Goal: Transaction & Acquisition: Purchase product/service

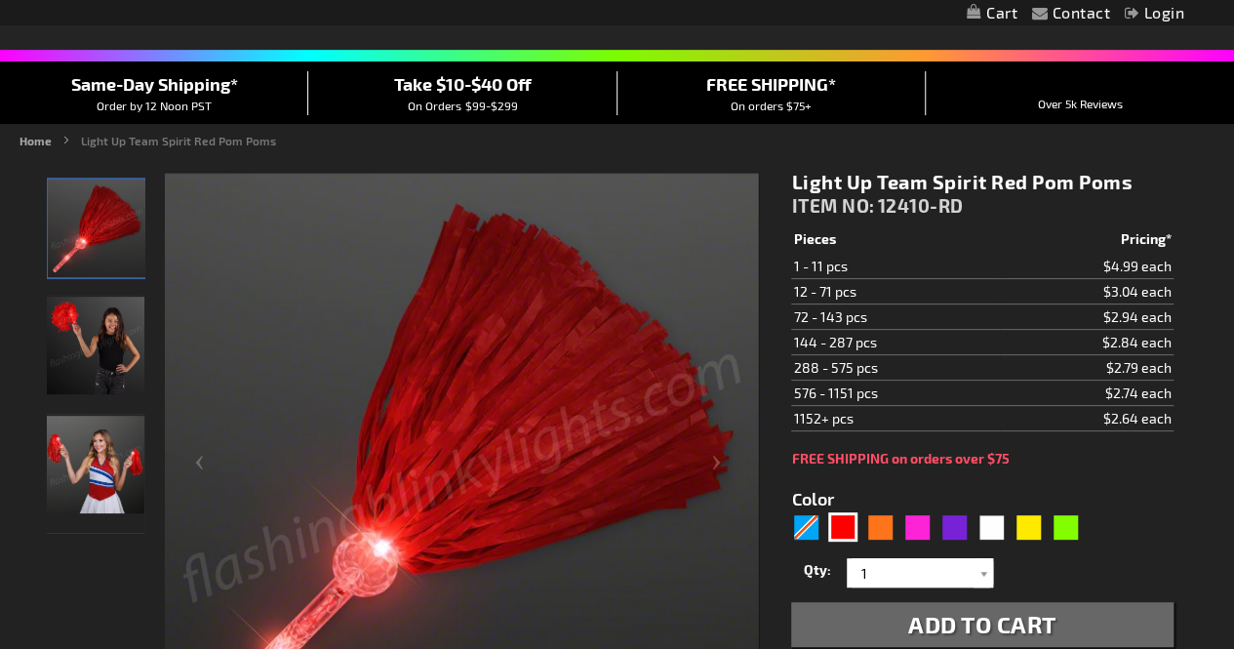
scroll to position [121, 0]
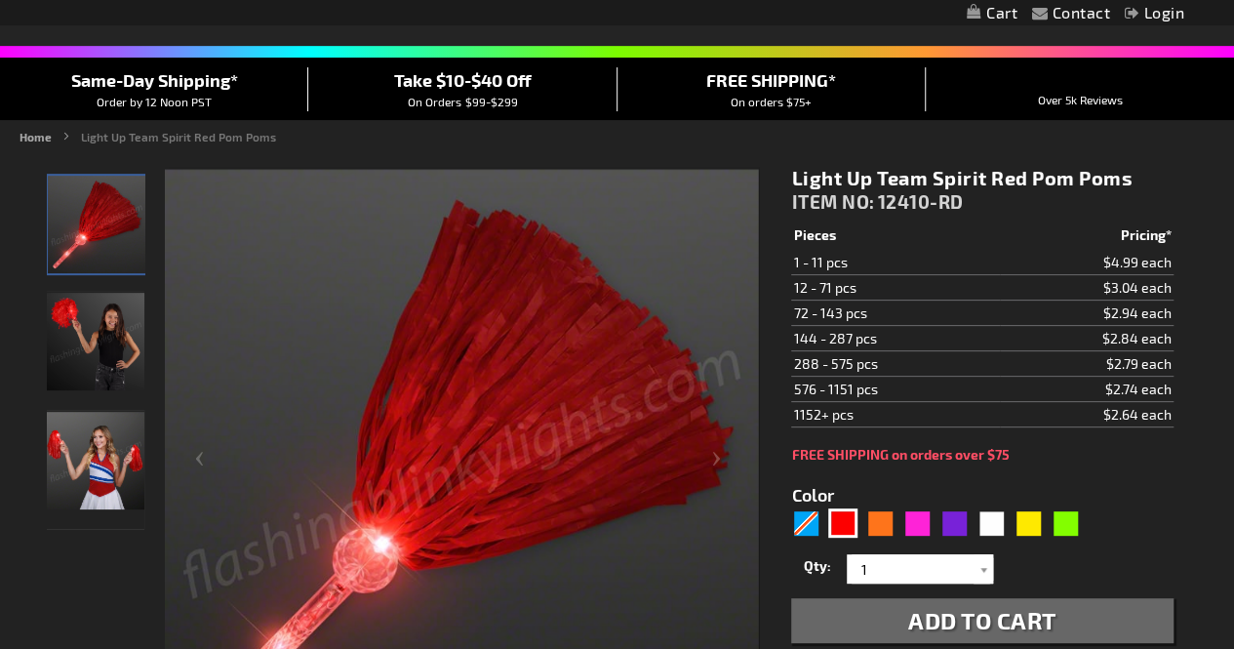
click at [98, 454] on img "Female displaying Red LED Light Up Pom Poms" at bounding box center [96, 461] width 98 height 98
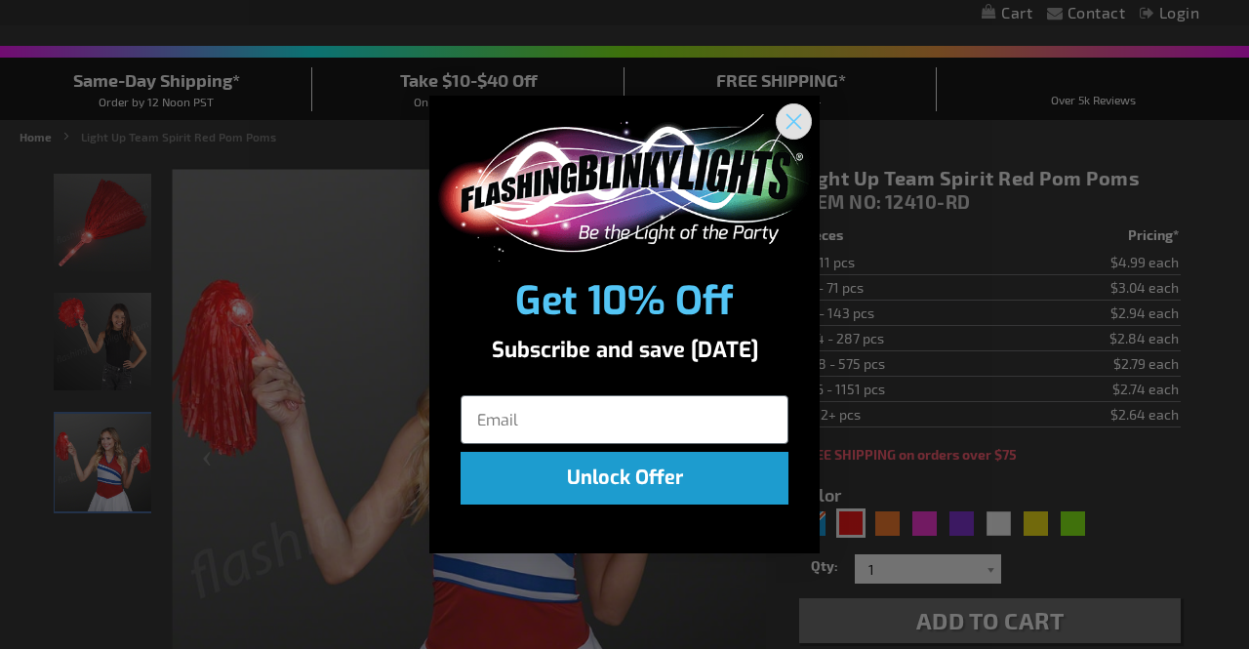
click at [796, 122] on circle "Close dialog" at bounding box center [794, 121] width 32 height 32
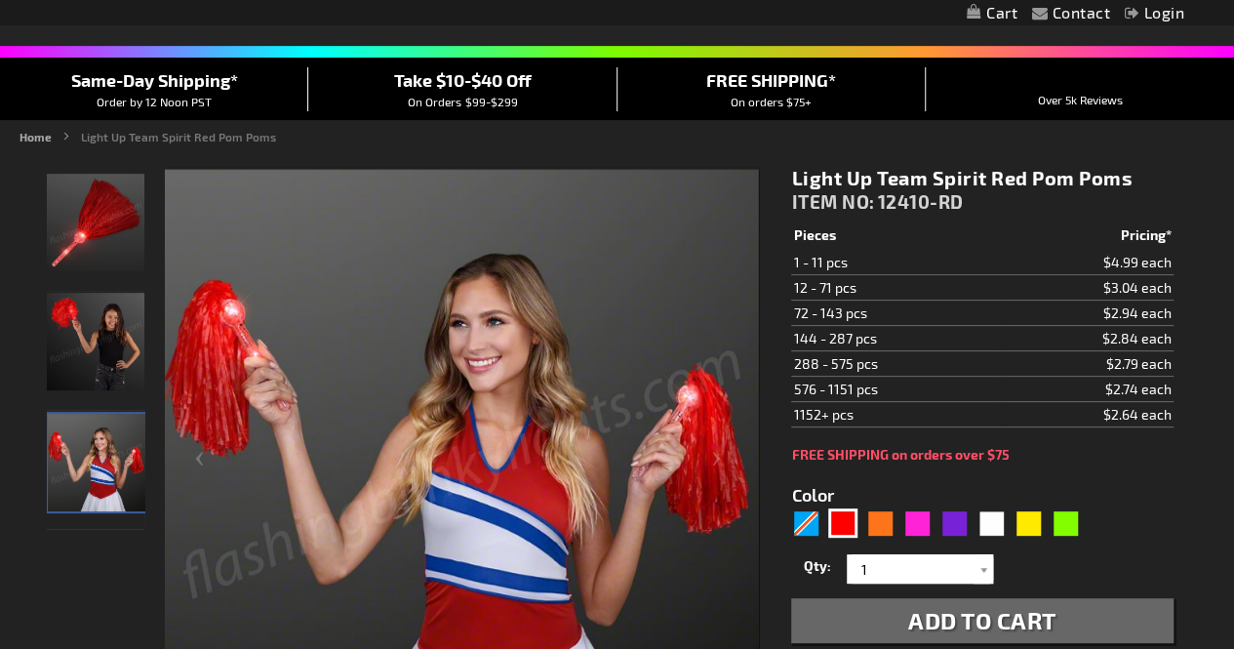
click at [1011, 526] on div "5641" at bounding box center [939, 523] width 297 height 31
click at [1025, 520] on div "Yellow" at bounding box center [1028, 522] width 29 height 29
type input "5647"
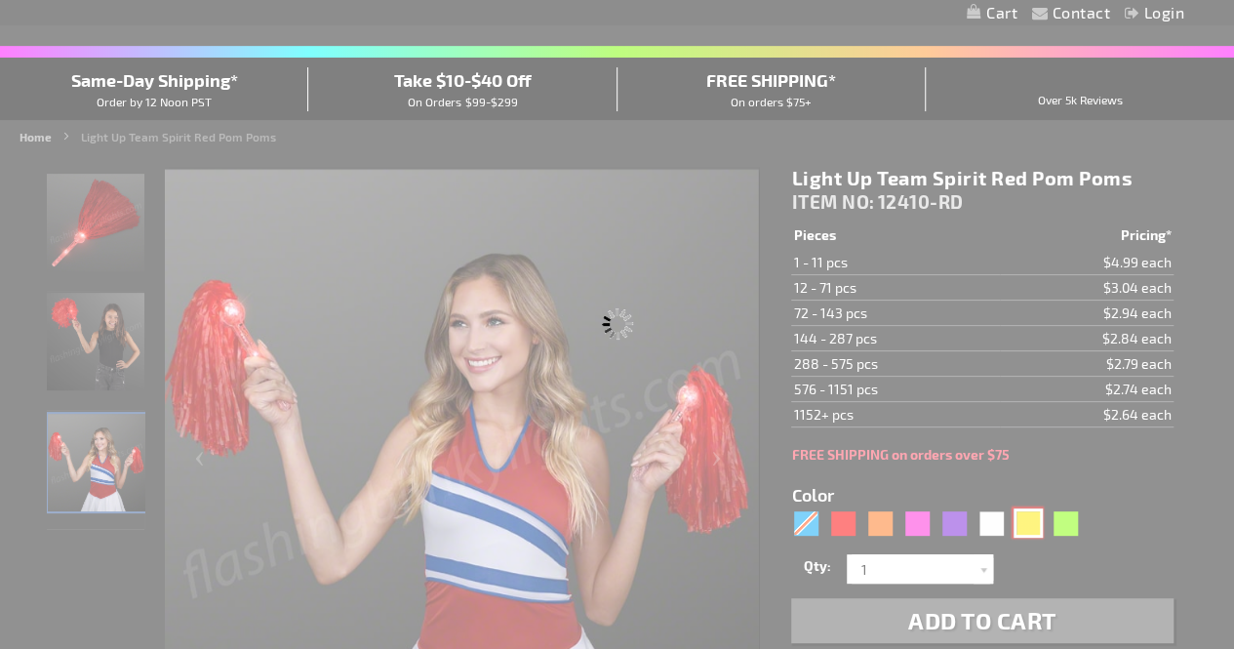
type input "12410-YL"
type input "Customize - Light Up Team Spirit Yellow Pom Poms - ITEM NO: 12410-YL"
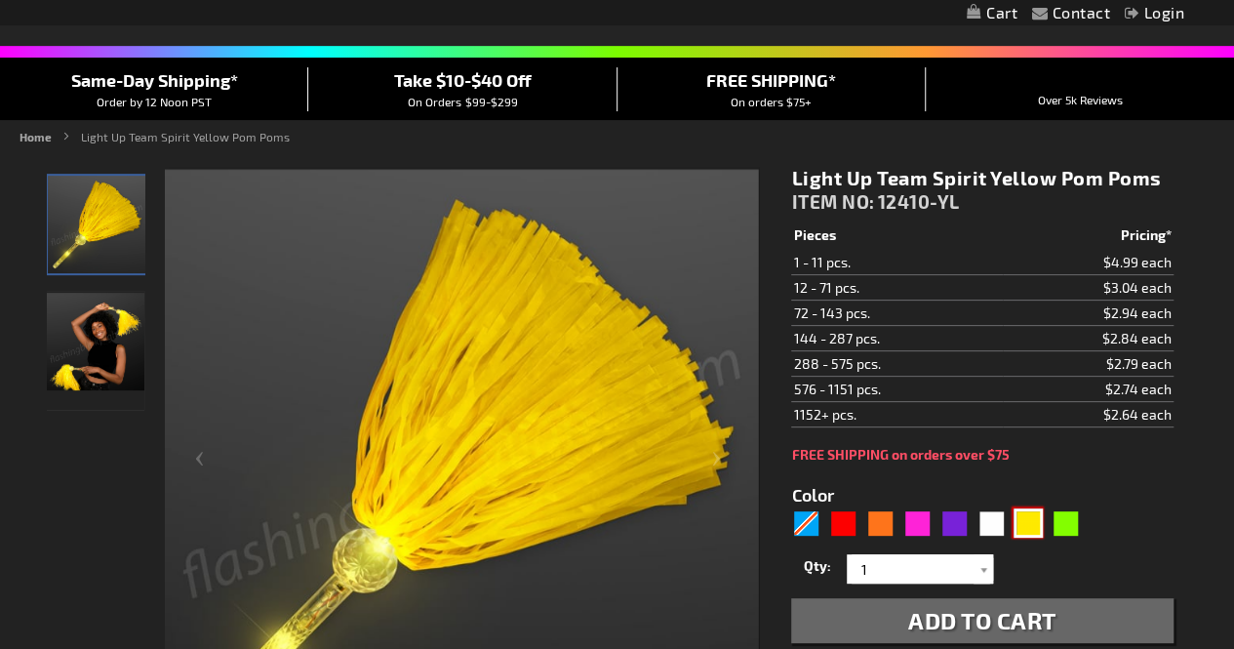
click at [615, 403] on img at bounding box center [462, 467] width 594 height 594
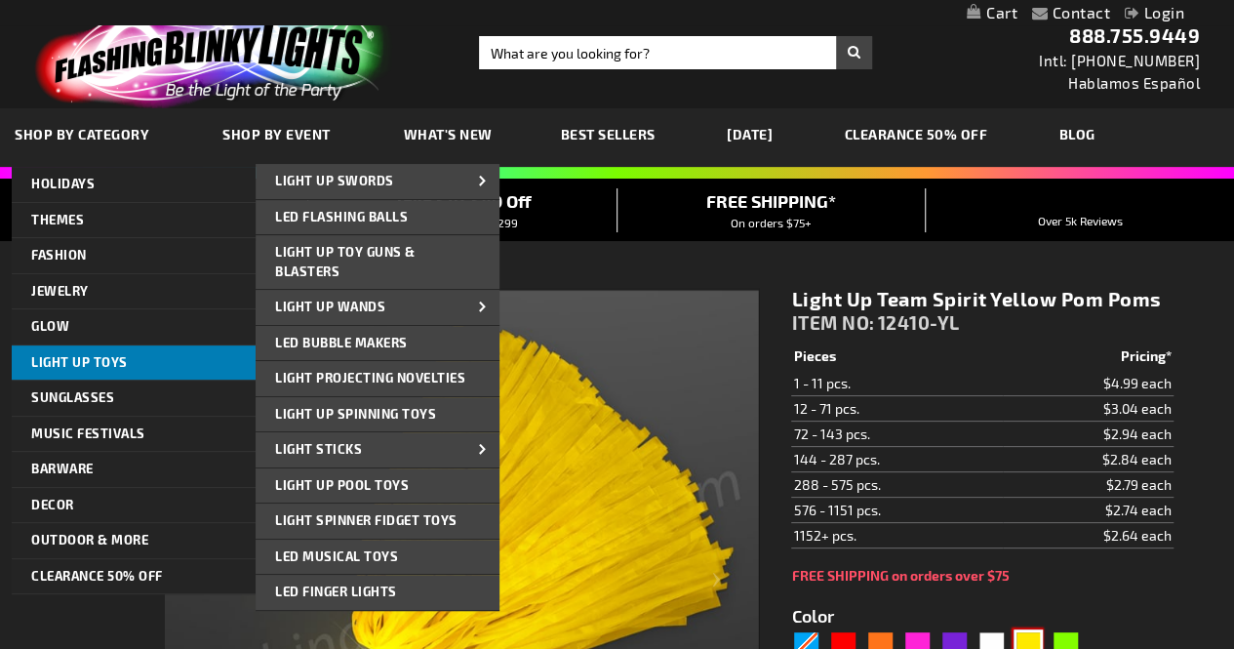
click at [67, 356] on span "Light Up Toys" at bounding box center [79, 362] width 97 height 16
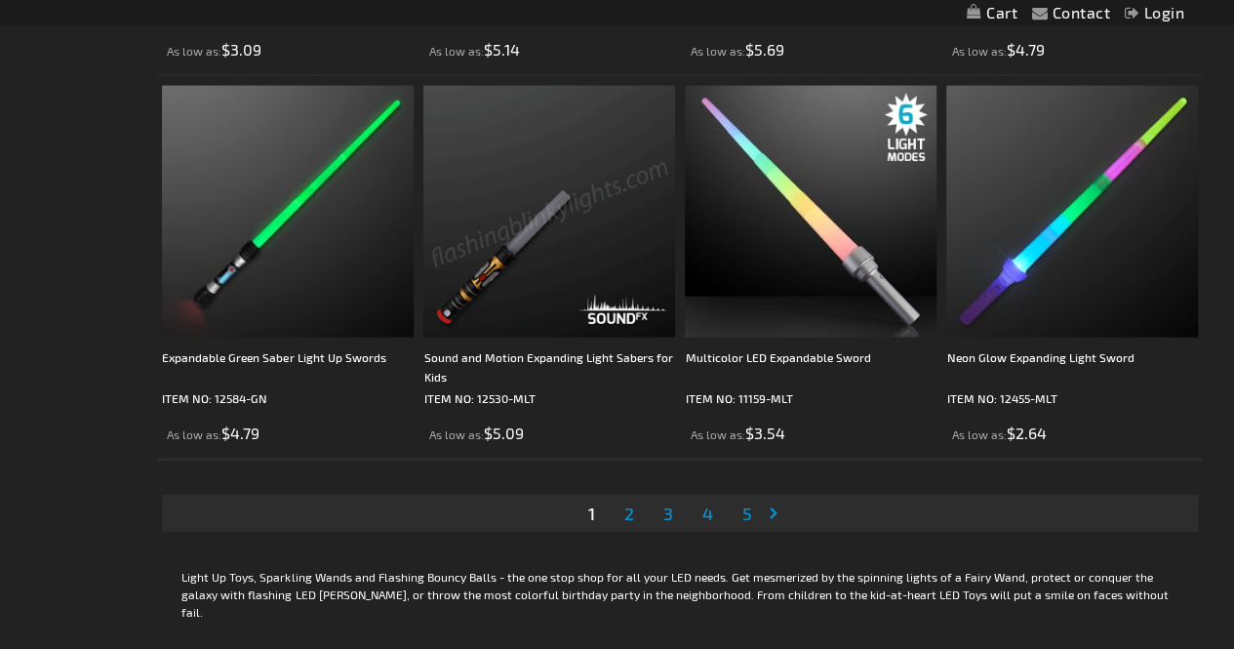
scroll to position [5860, 0]
